Goal: Task Accomplishment & Management: Manage account settings

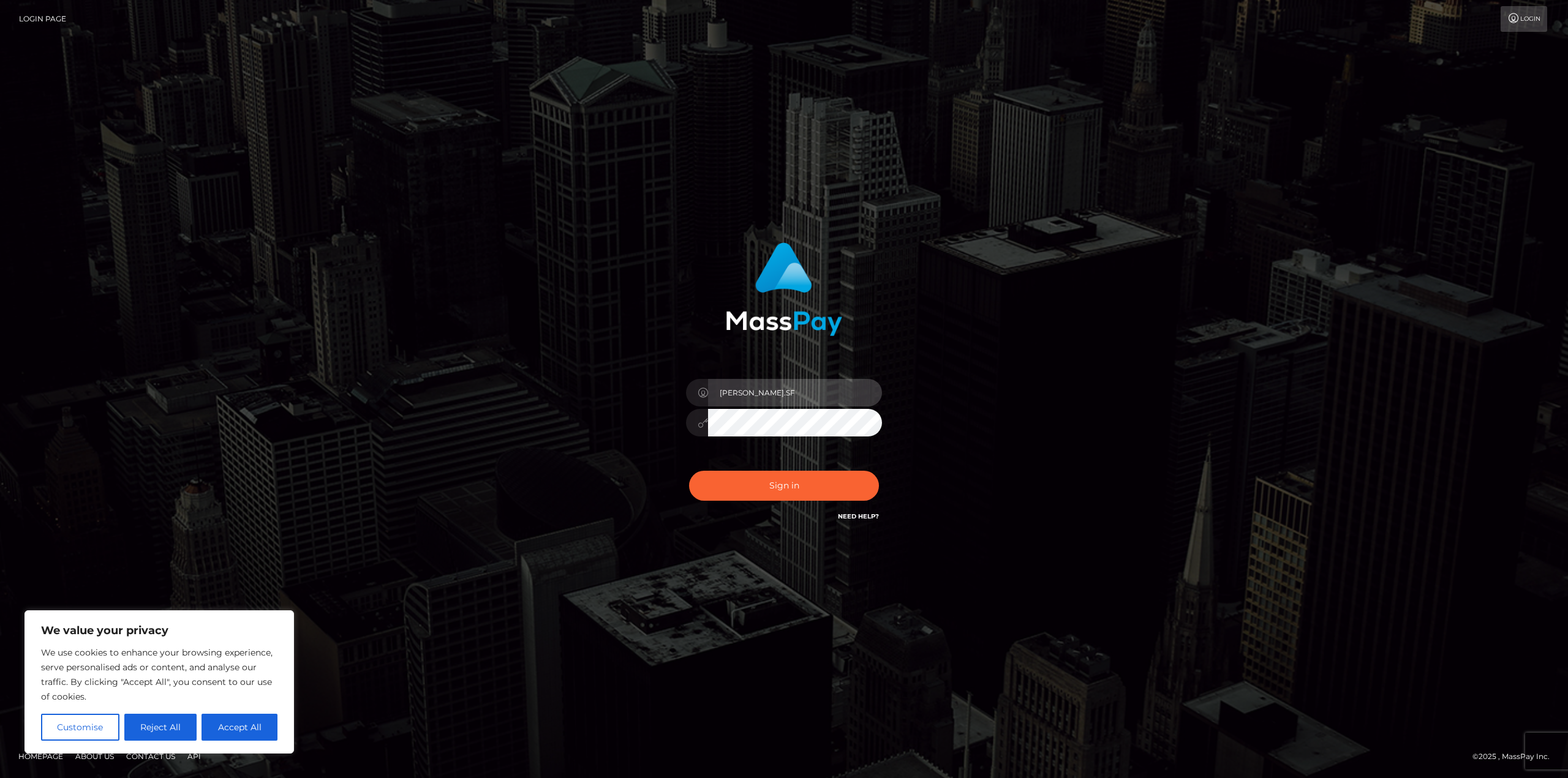
click at [805, 389] on input "[PERSON_NAME].SF" at bounding box center [794, 392] width 174 height 27
type input "[PERSON_NAME][DOMAIN_NAME]"
click at [792, 493] on button "Sign in" at bounding box center [784, 485] width 190 height 30
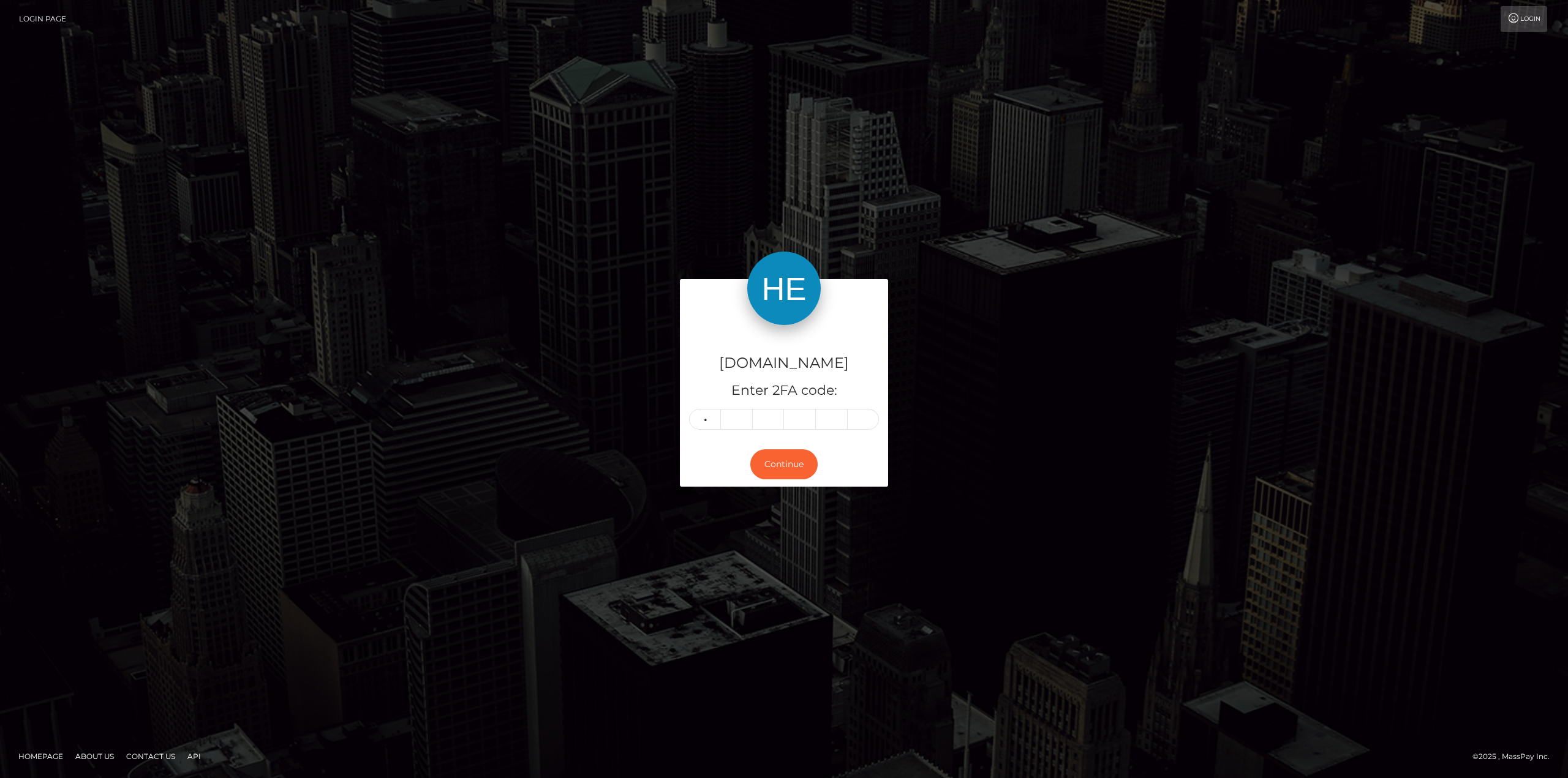
type input "6"
type input "9"
type input "5"
type input "2"
type input "8"
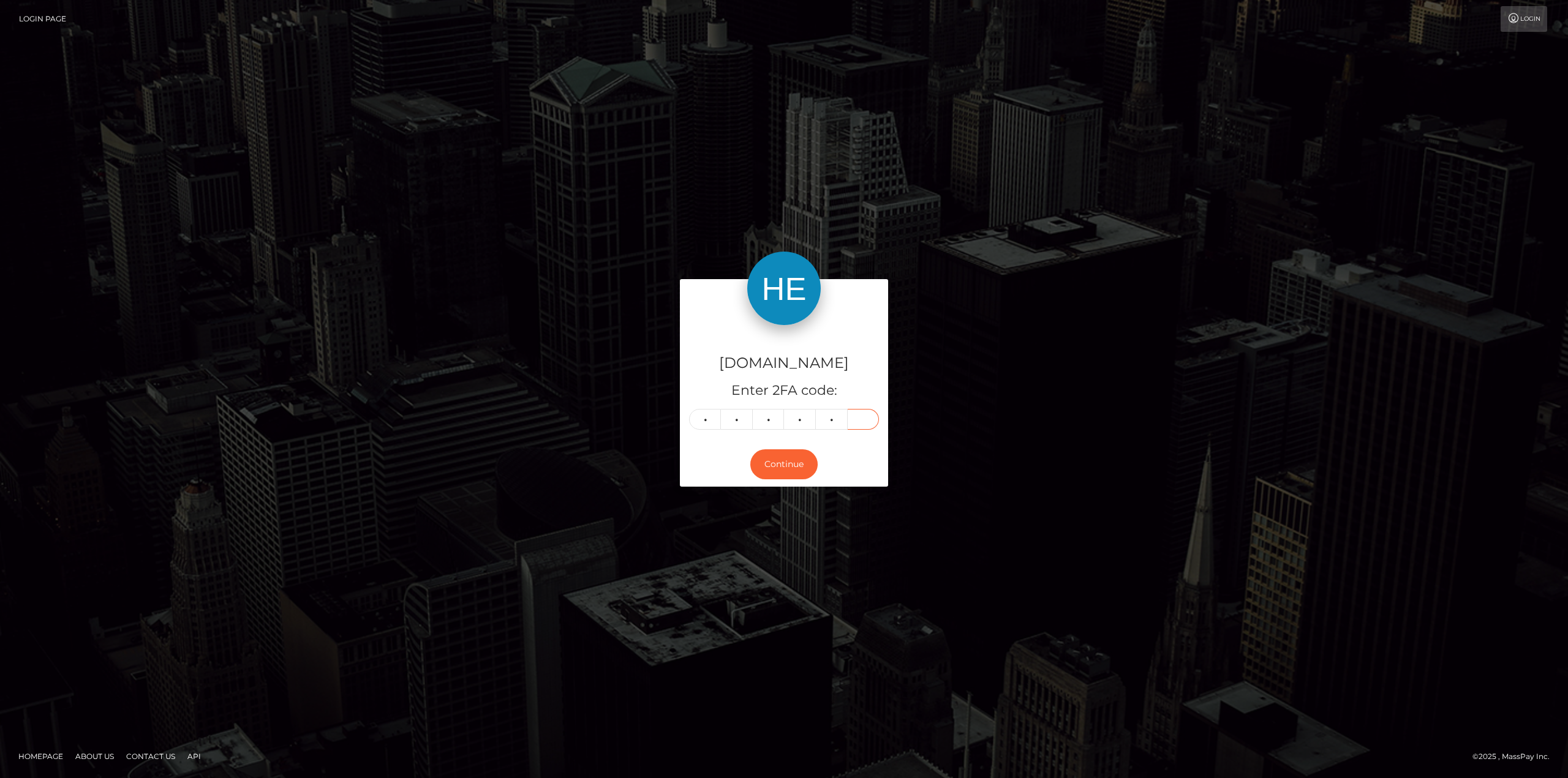
type input "4"
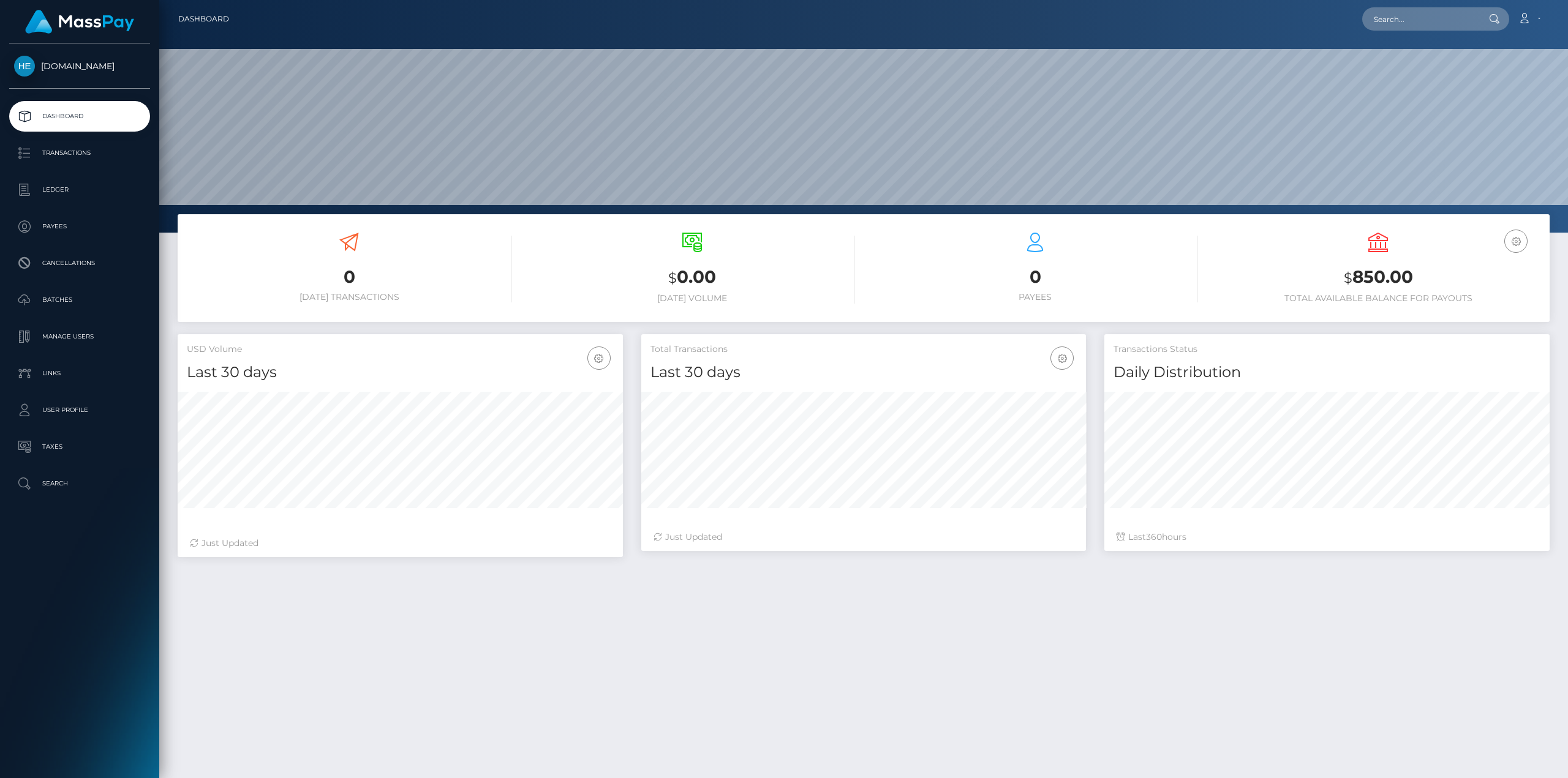
scroll to position [217, 444]
click at [56, 151] on p "Transactions" at bounding box center [79, 153] width 131 height 19
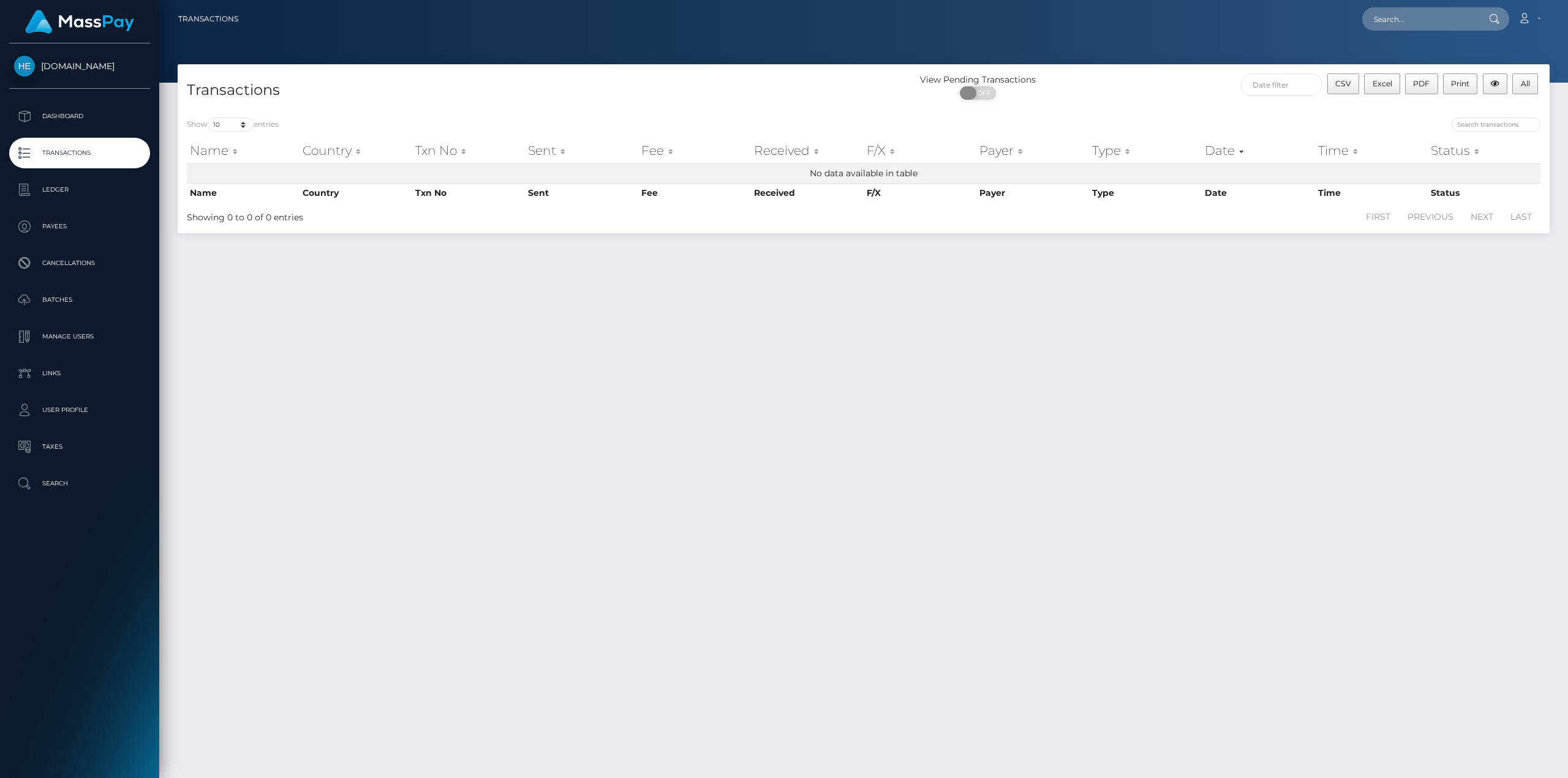
click at [989, 93] on span "OFF" at bounding box center [982, 93] width 31 height 13
click at [967, 92] on span "ON" at bounding box center [973, 93] width 31 height 13
click at [987, 95] on span "OFF" at bounding box center [982, 93] width 31 height 13
click at [973, 93] on span "ON" at bounding box center [973, 93] width 31 height 13
checkbox input "false"
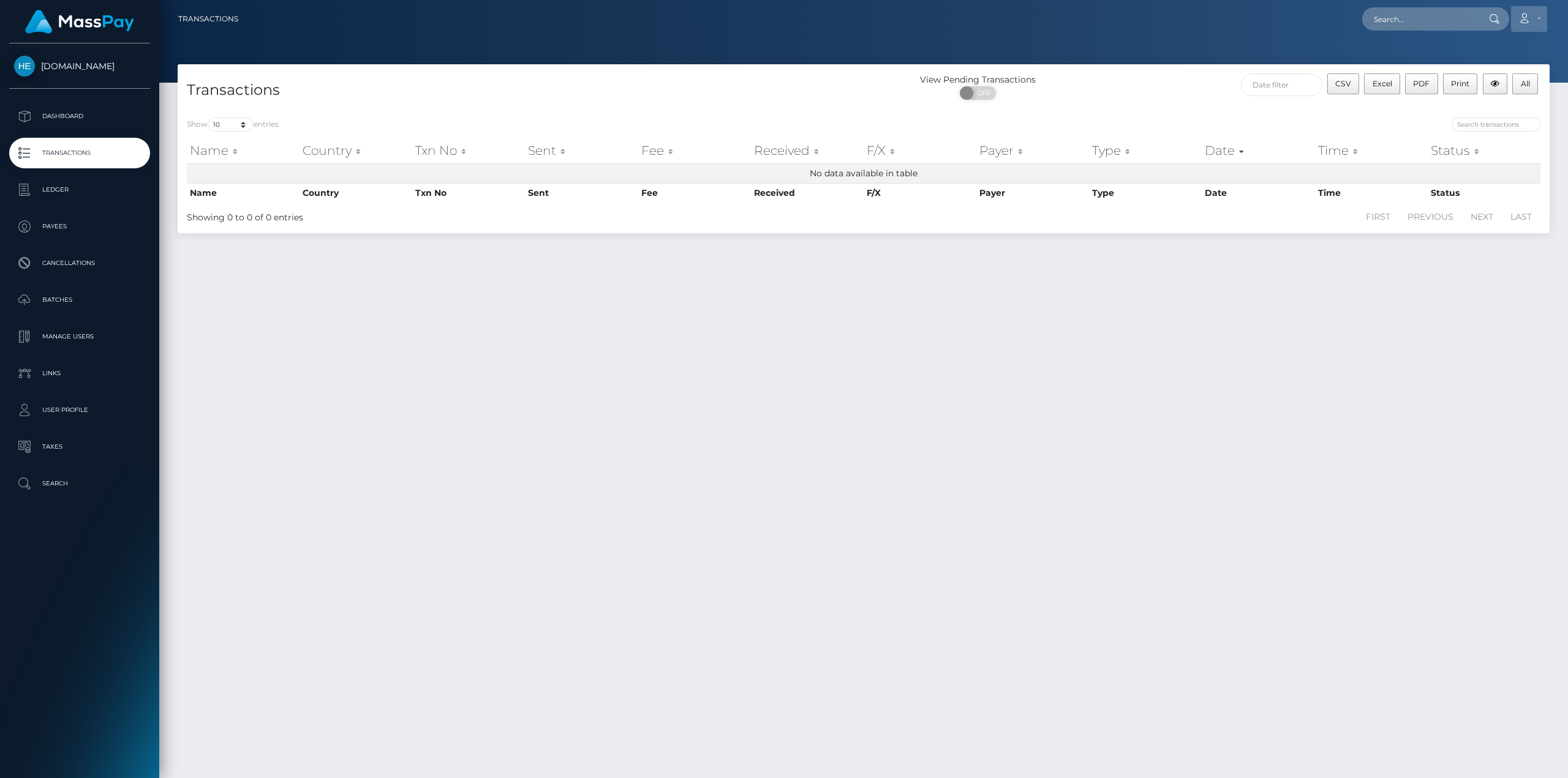
click at [1529, 19] on icon at bounding box center [1524, 18] width 13 height 9
click at [1471, 88] on link "Logout" at bounding box center [1499, 79] width 98 height 23
